Goal: Information Seeking & Learning: Learn about a topic

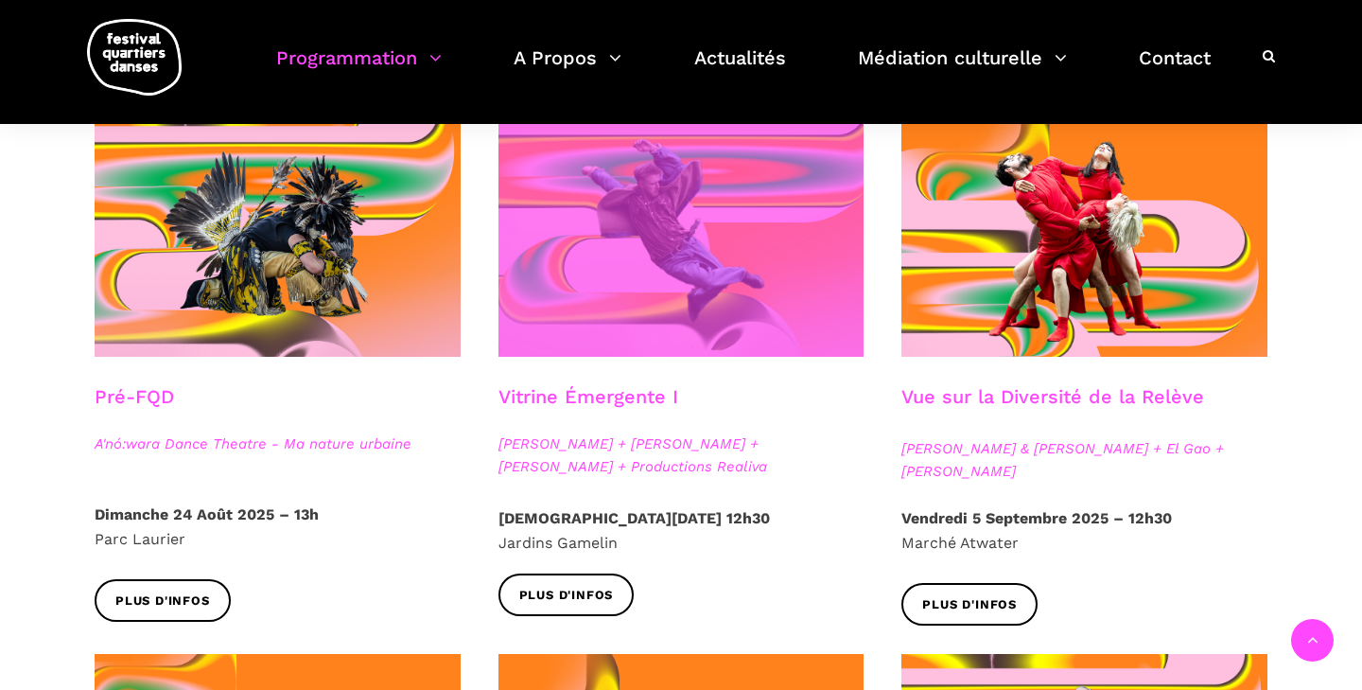
scroll to position [486, 0]
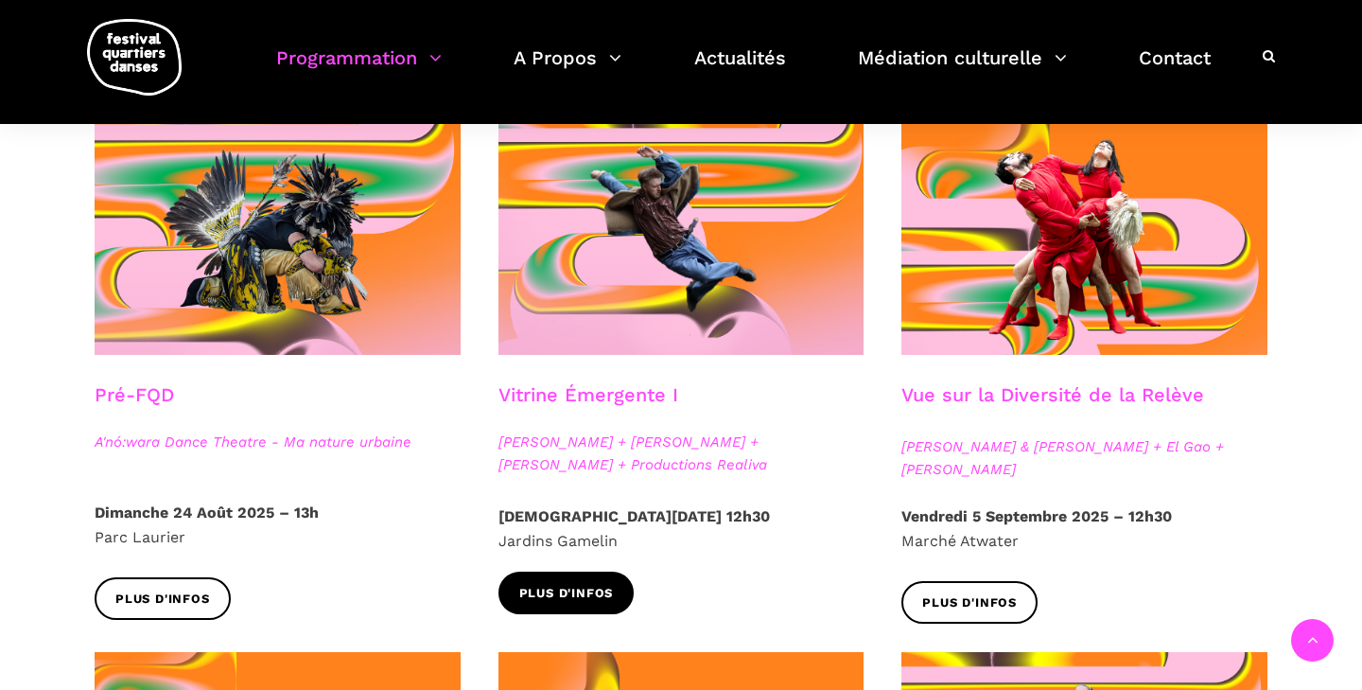
click at [591, 586] on span "Plus d'infos" at bounding box center [566, 594] width 95 height 20
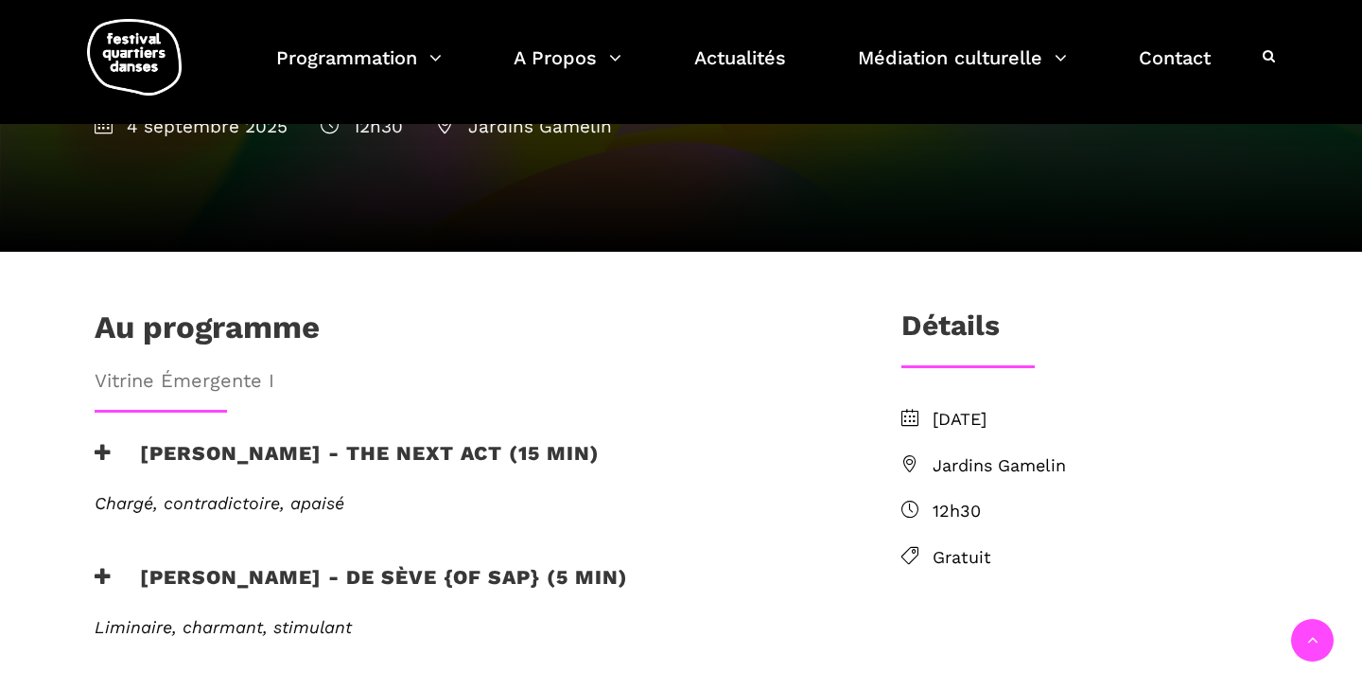
scroll to position [368, 0]
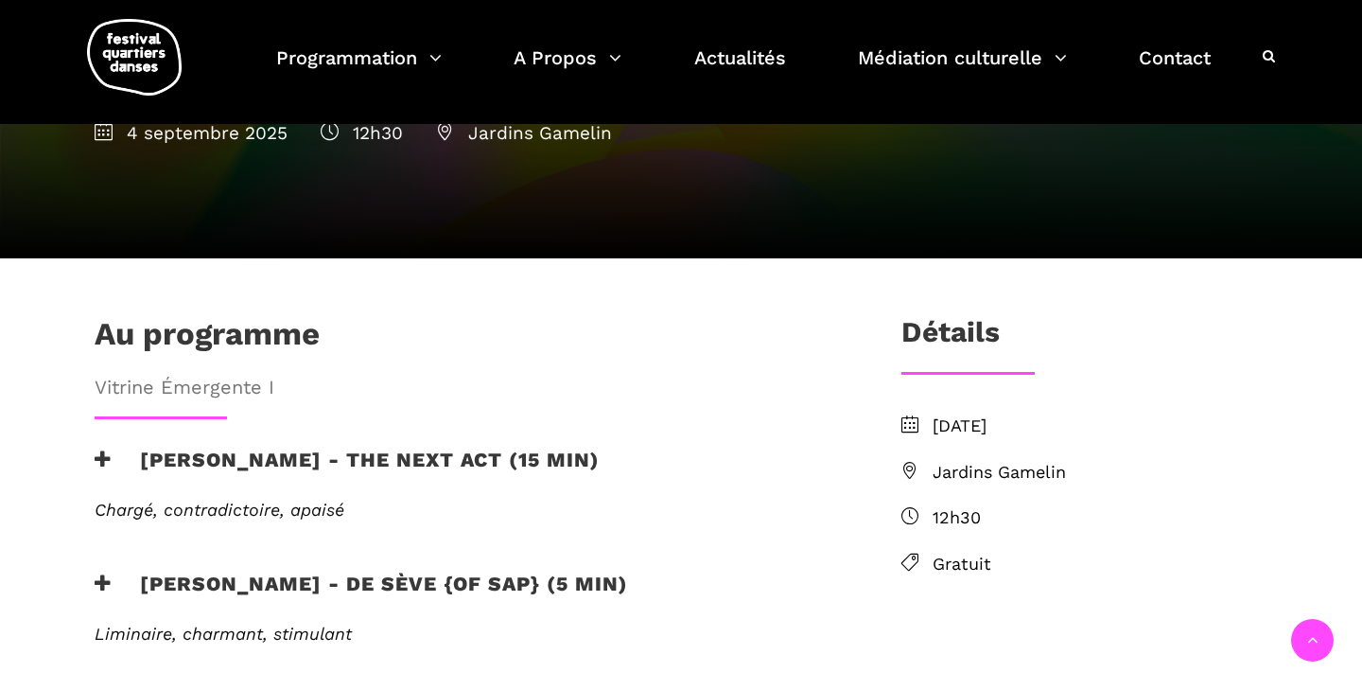
click at [965, 459] on span "Jardins Gamelin" at bounding box center [1100, 472] width 335 height 27
click at [909, 462] on icon at bounding box center [909, 470] width 17 height 17
click at [1014, 459] on span "Jardins Gamelin" at bounding box center [1100, 472] width 335 height 27
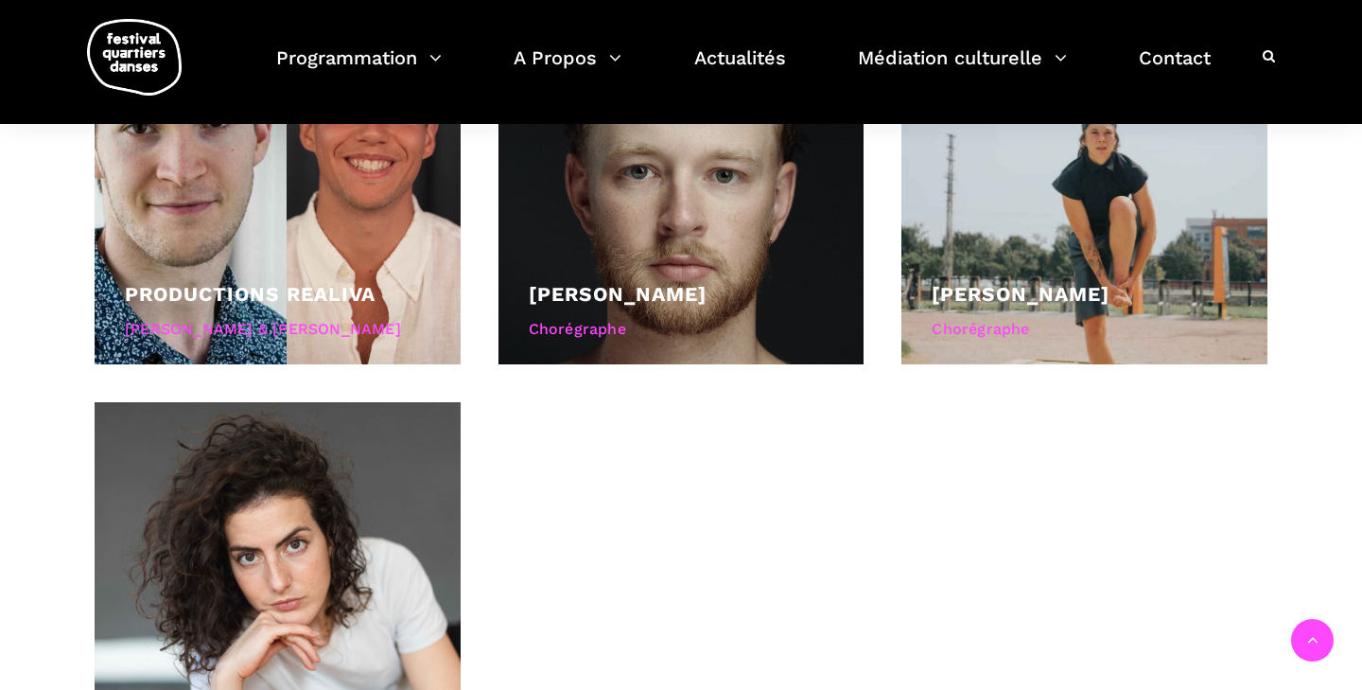
scroll to position [1350, 0]
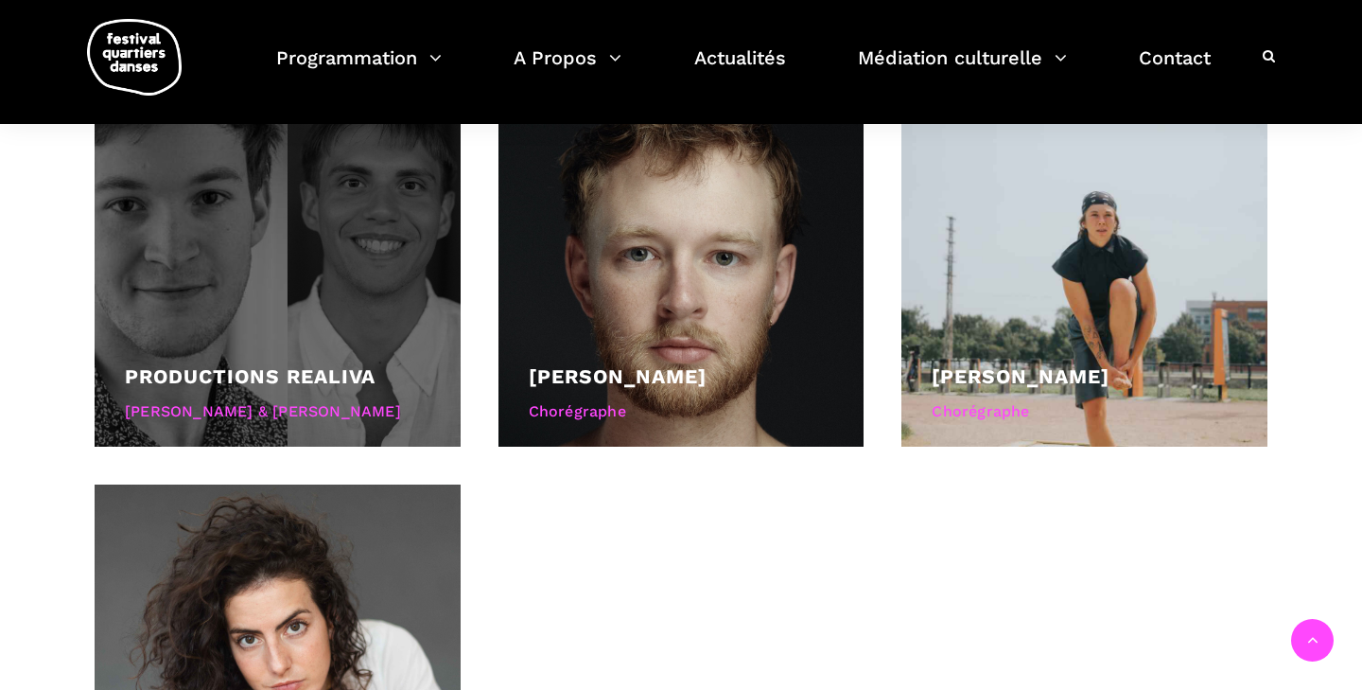
click at [378, 360] on div "Productions Realiva Philippe Dupuis & Basil Pucek" at bounding box center [278, 395] width 306 height 71
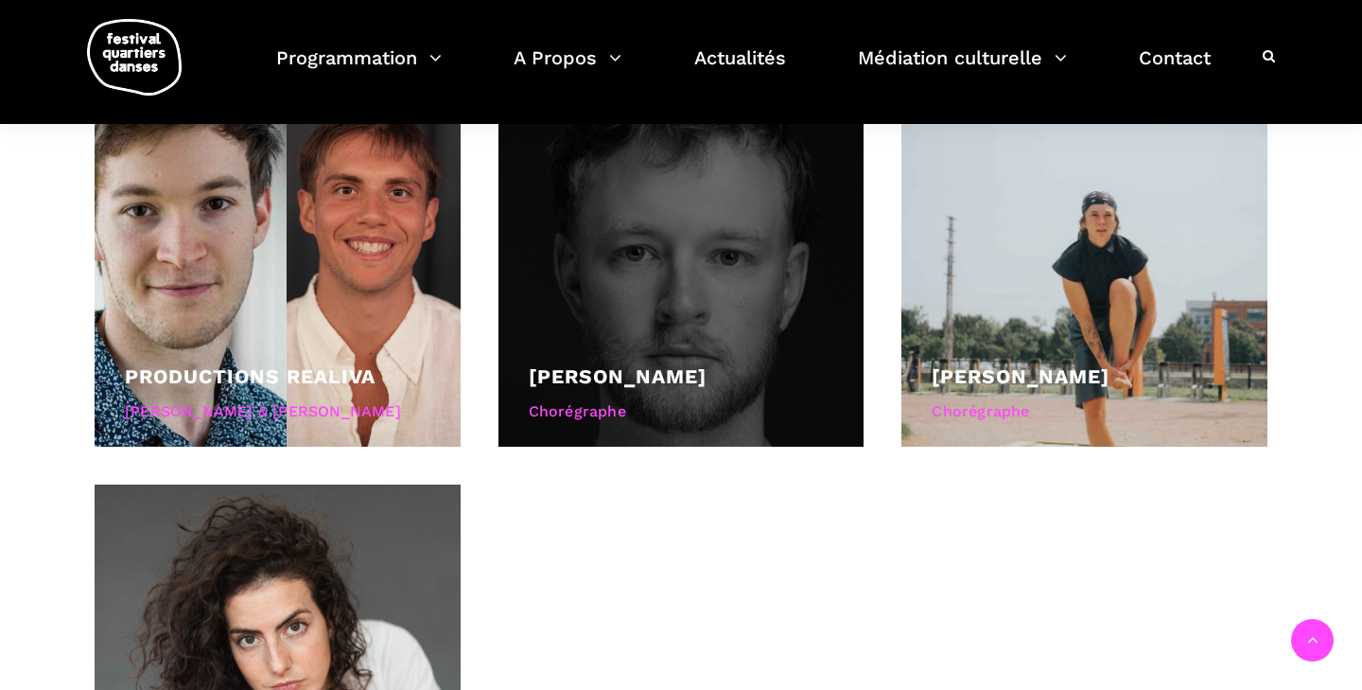
click at [579, 399] on div "Chorégraphe" at bounding box center [682, 411] width 306 height 25
click at [591, 364] on link "Jake Poloz" at bounding box center [618, 376] width 178 height 24
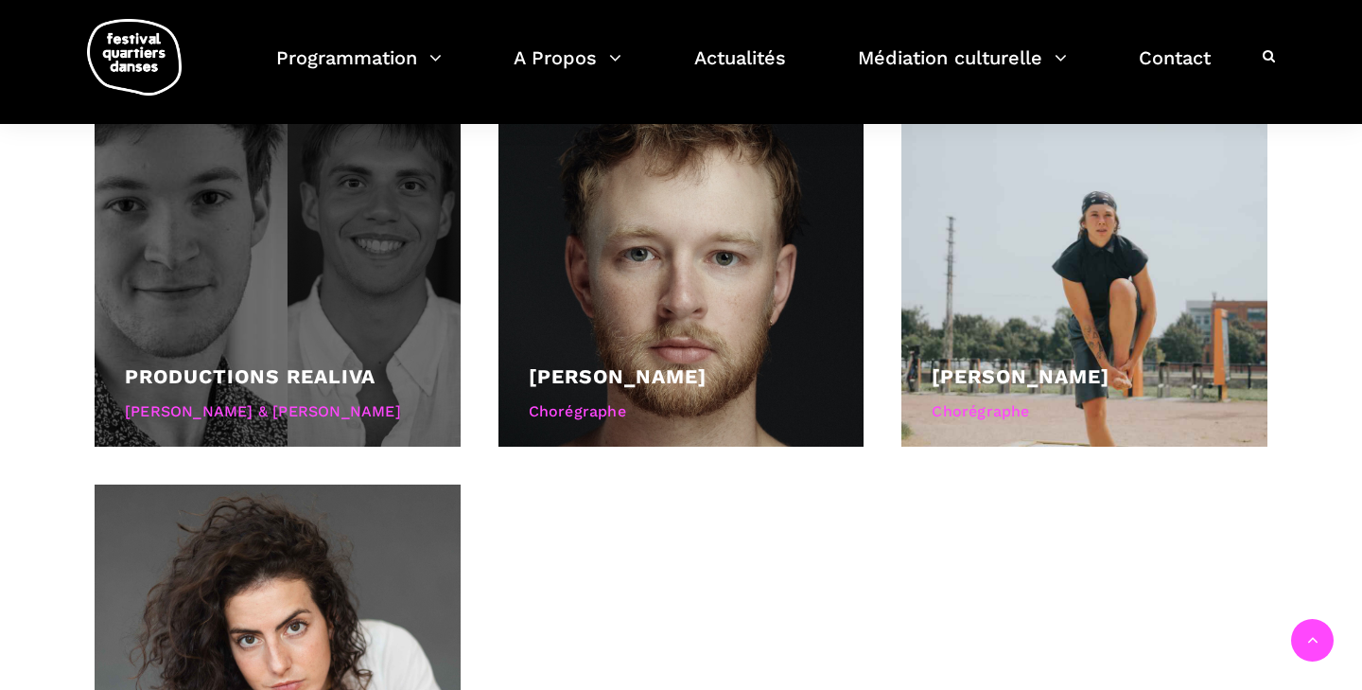
click at [302, 364] on link "Productions Realiva" at bounding box center [250, 376] width 251 height 24
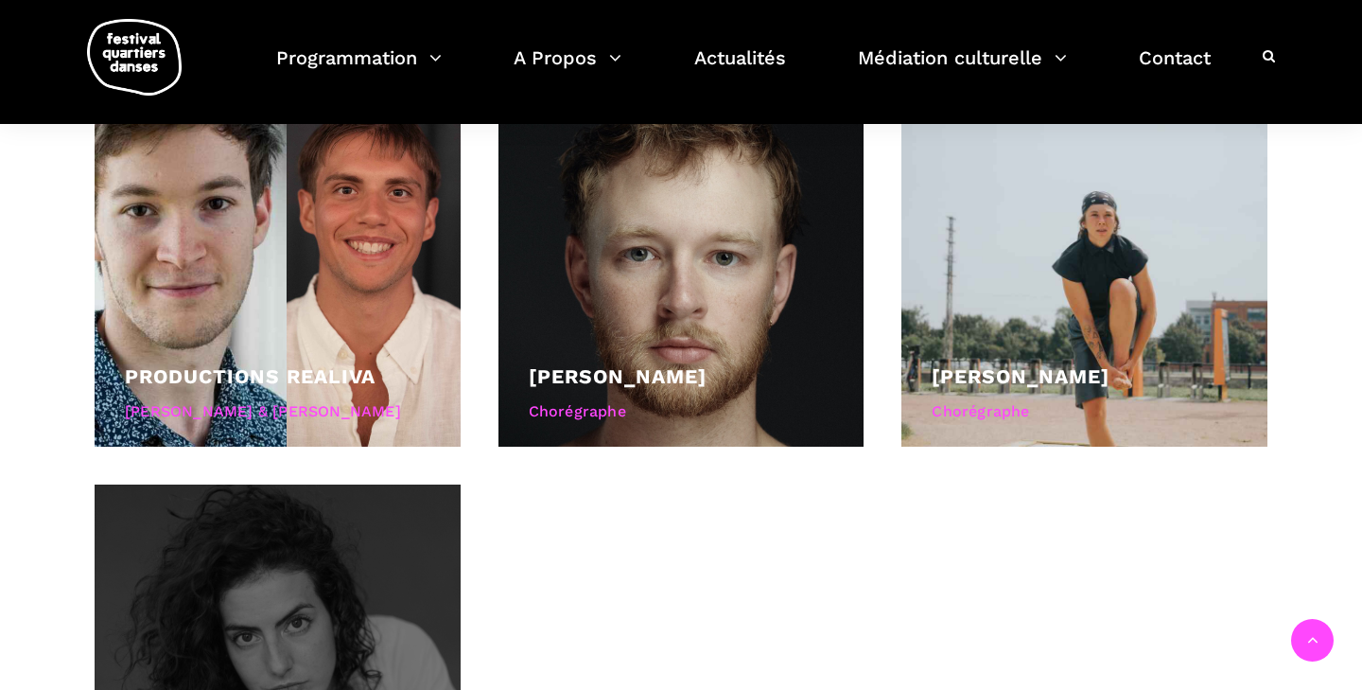
click at [361, 582] on div at bounding box center [278, 667] width 366 height 366
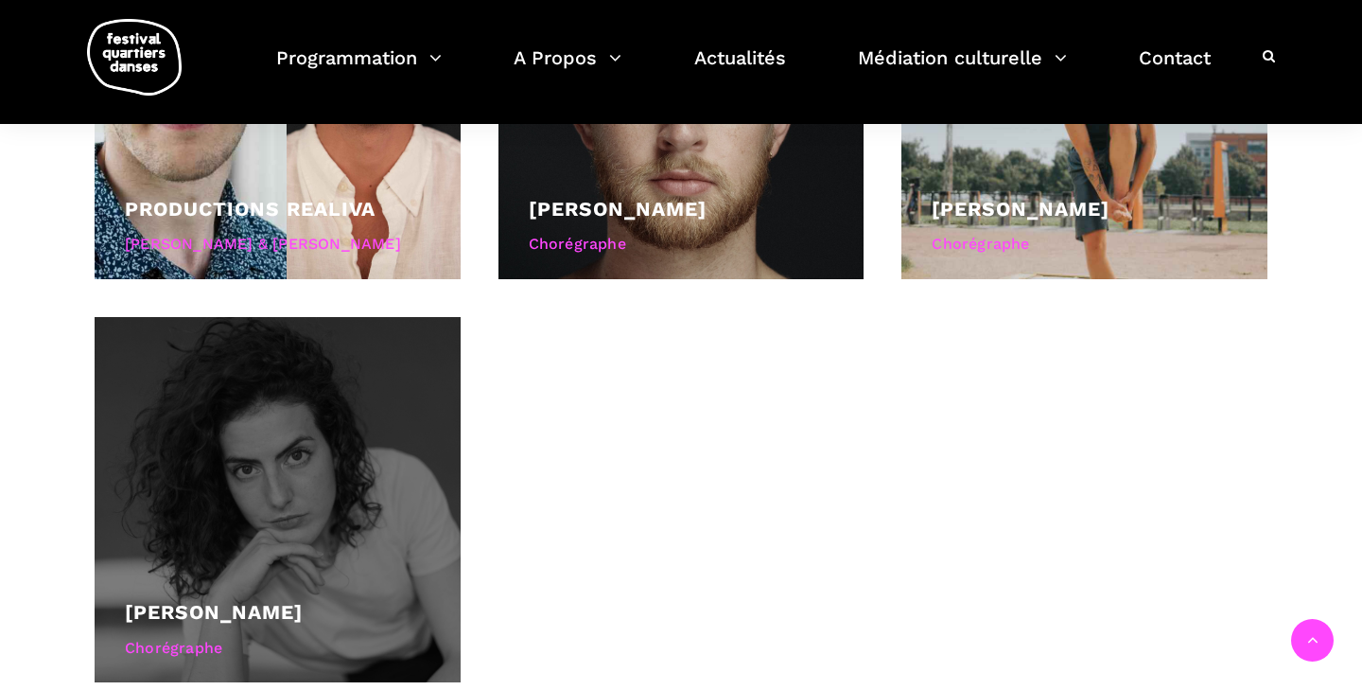
scroll to position [1532, 0]
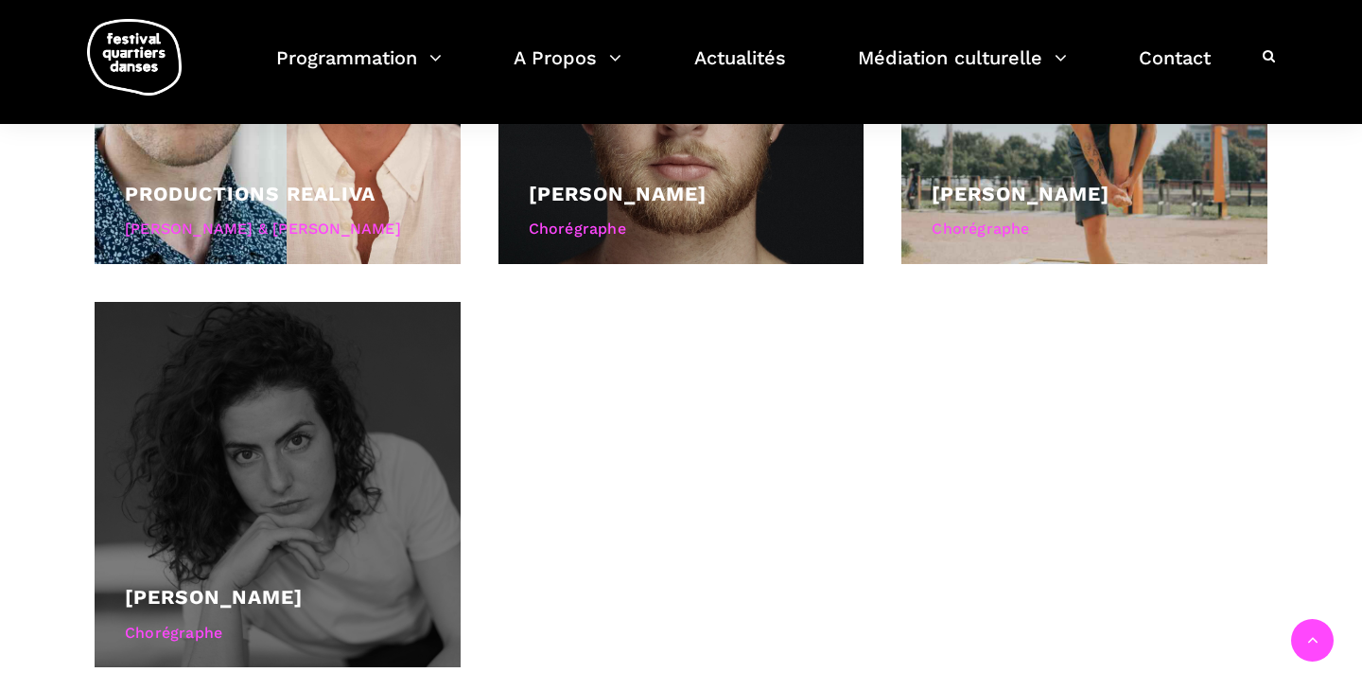
click at [232, 585] on link "[PERSON_NAME]" at bounding box center [214, 597] width 178 height 24
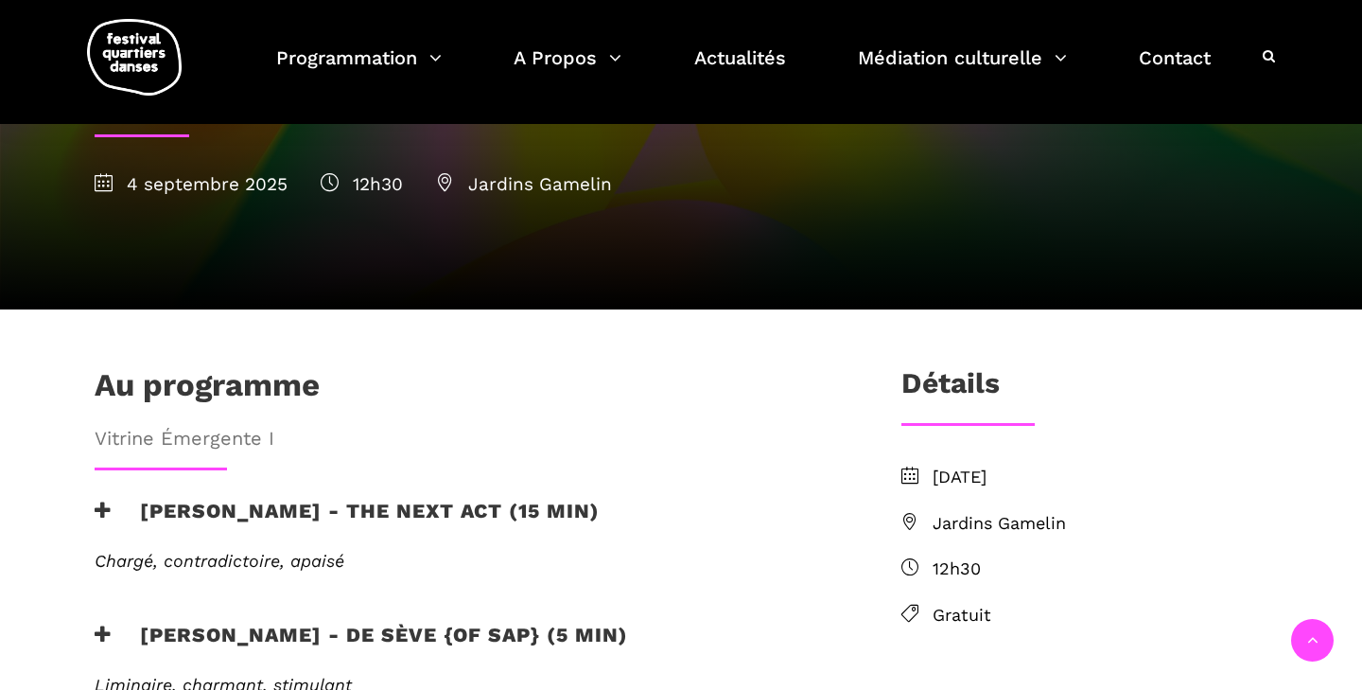
scroll to position [343, 0]
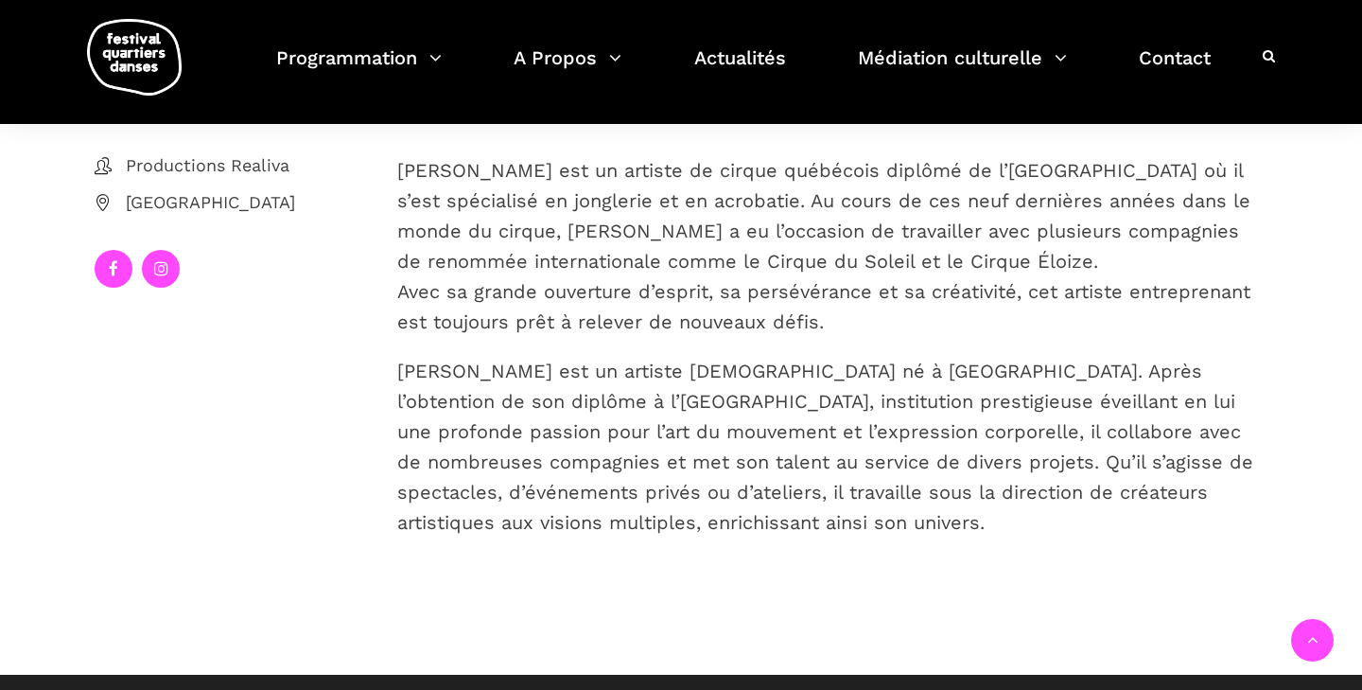
scroll to position [439, 0]
